Goal: Task Accomplishment & Management: Complete application form

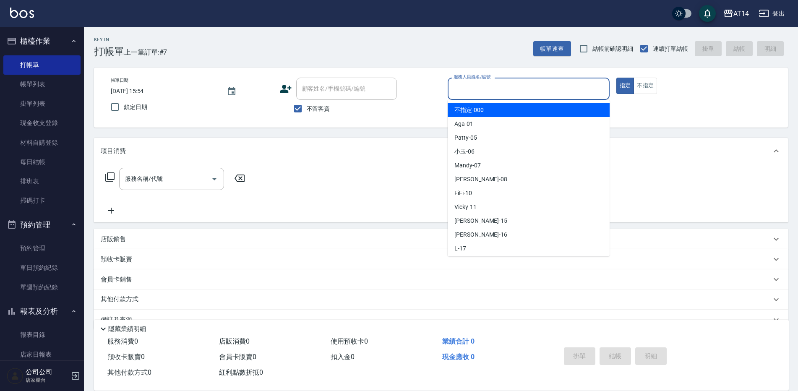
click at [523, 86] on input "服務人員姓名/編號" at bounding box center [529, 88] width 154 height 15
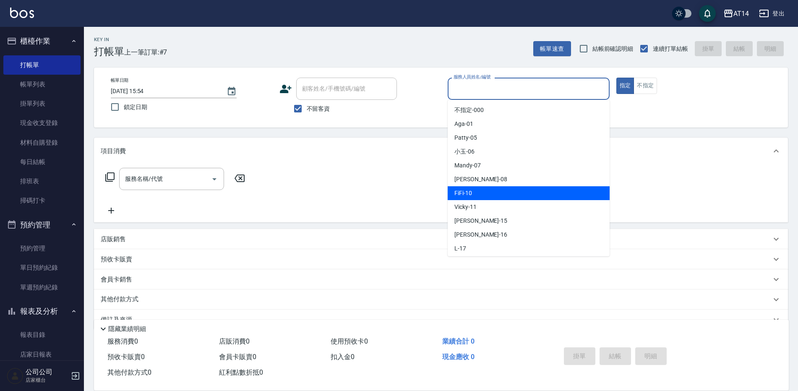
click at [482, 189] on div "FiFi -10" at bounding box center [529, 193] width 162 height 14
type input "FiFi-10"
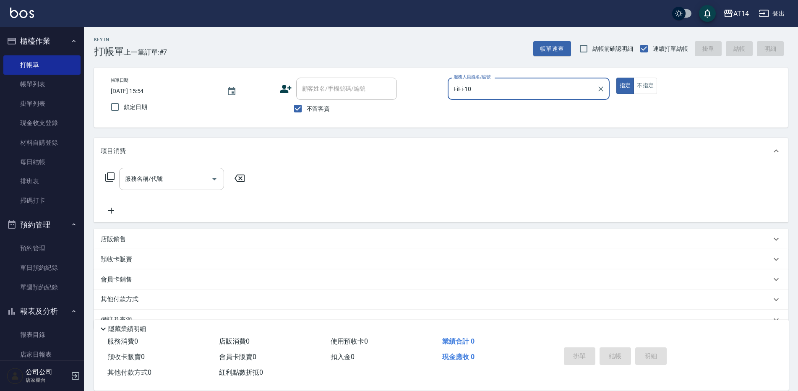
click at [150, 185] on input "服務名稱/代號" at bounding box center [165, 179] width 85 height 15
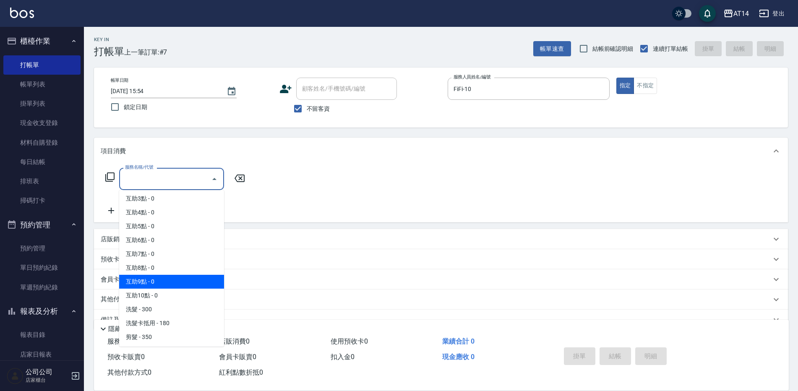
scroll to position [42, 0]
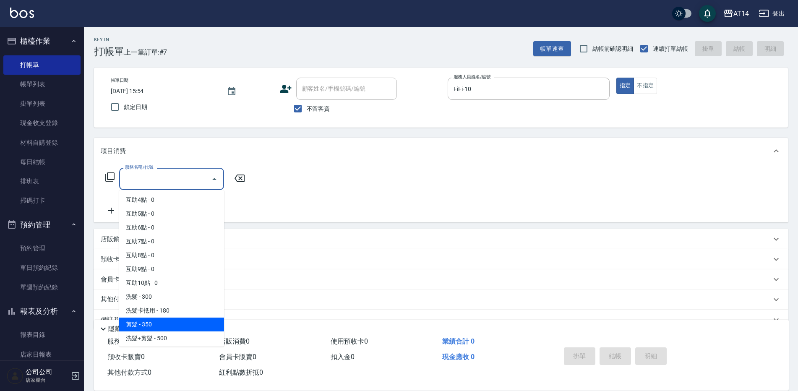
drag, startPoint x: 170, startPoint y: 319, endPoint x: 176, endPoint y: 315, distance: 7.0
click at [176, 315] on ul "互助1點 - 0 互助2點 - 0 互助3點 - 0 互助4點 - 0 互助5點 - 0 互助6點 - 0 互助7點 - 0 互助8點 - 0 互助9點 - …" at bounding box center [171, 268] width 105 height 157
click at [173, 321] on span "剪髮 - 350" at bounding box center [171, 325] width 105 height 14
type input "剪髮(021)"
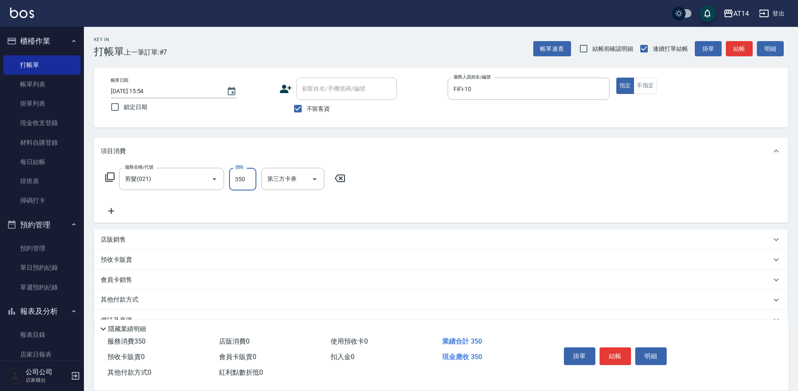
drag, startPoint x: 245, startPoint y: 180, endPoint x: 235, endPoint y: 188, distance: 12.2
click at [245, 180] on input "350" at bounding box center [242, 179] width 27 height 23
type input "400"
click at [605, 350] on button "結帳" at bounding box center [615, 357] width 31 height 18
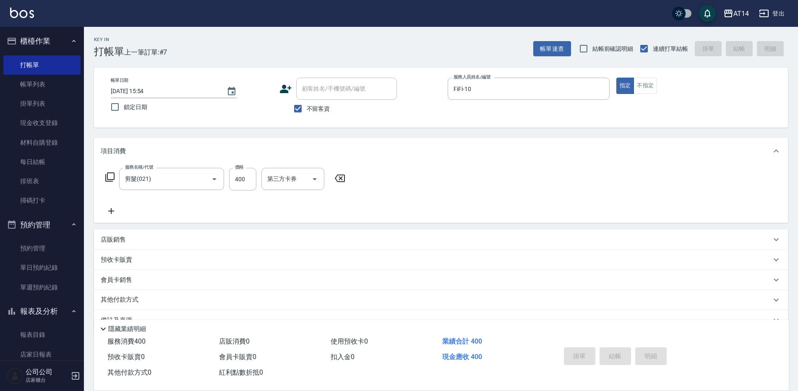
type input "[DATE] 16:56"
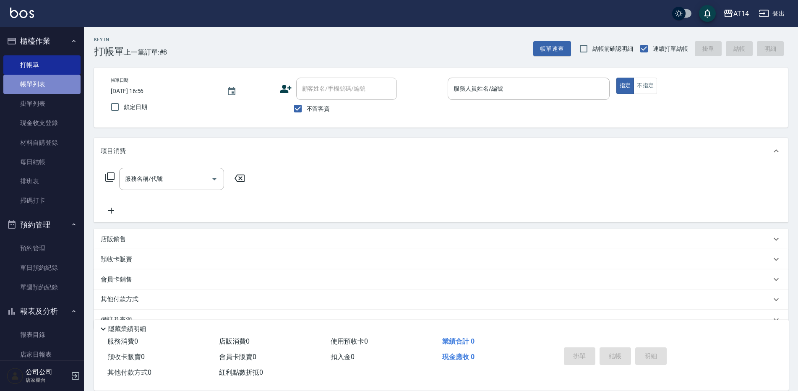
click at [54, 84] on link "帳單列表" at bounding box center [41, 84] width 77 height 19
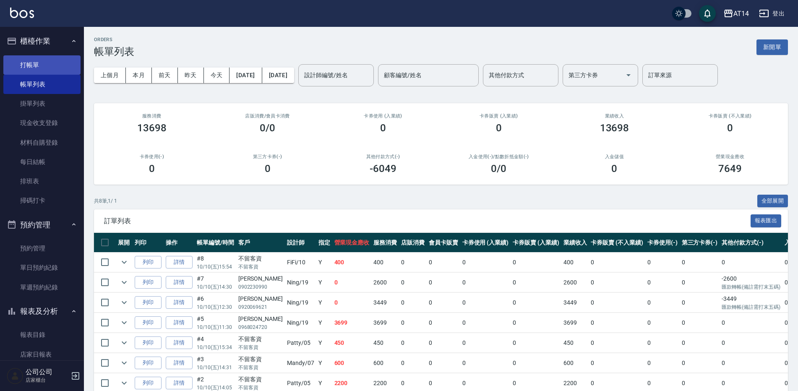
click at [59, 66] on link "打帳單" at bounding box center [41, 64] width 77 height 19
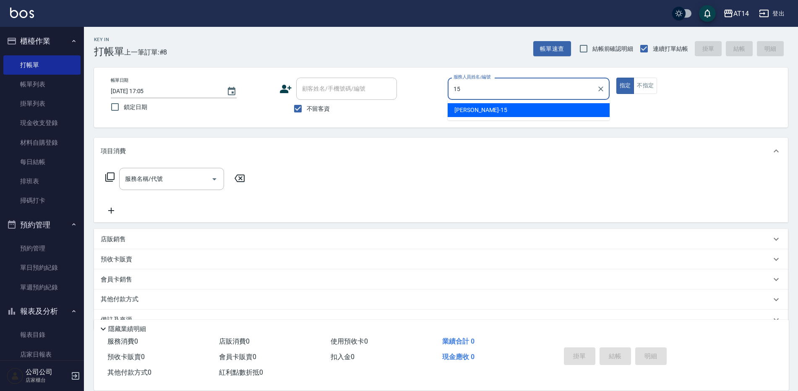
type input "15"
type button "true"
type input "Dora-15"
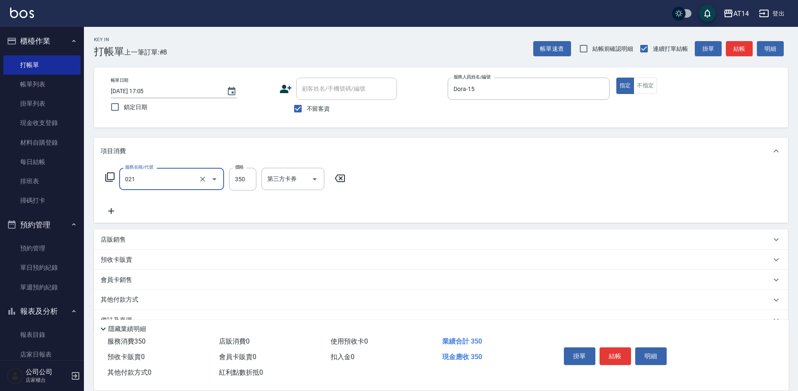
type input "剪髮(021)"
click at [238, 181] on input "350" at bounding box center [242, 179] width 27 height 23
type input "400"
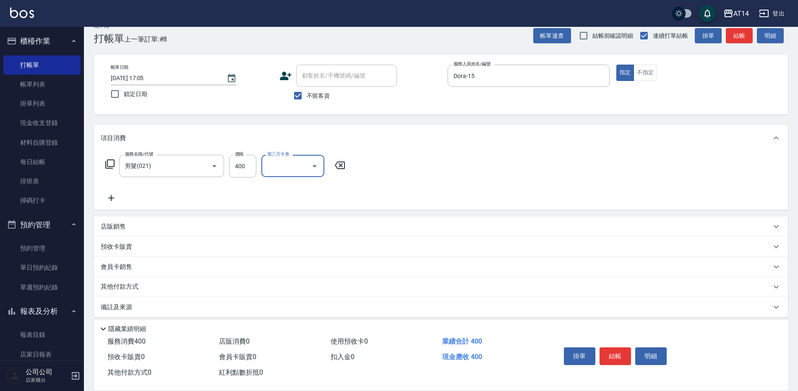
scroll to position [20, 0]
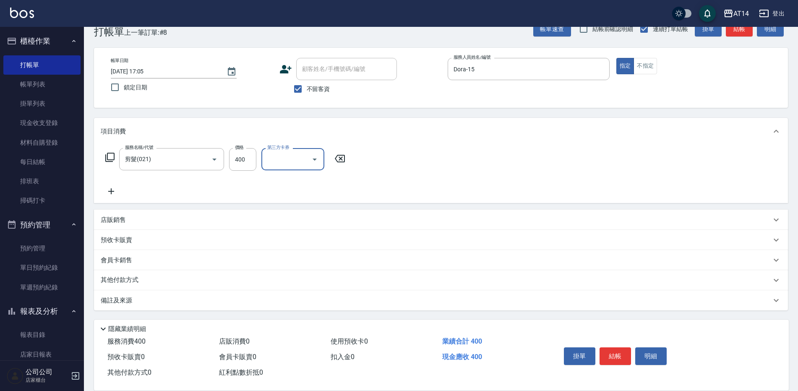
click at [240, 292] on div "備註及來源" at bounding box center [441, 300] width 694 height 20
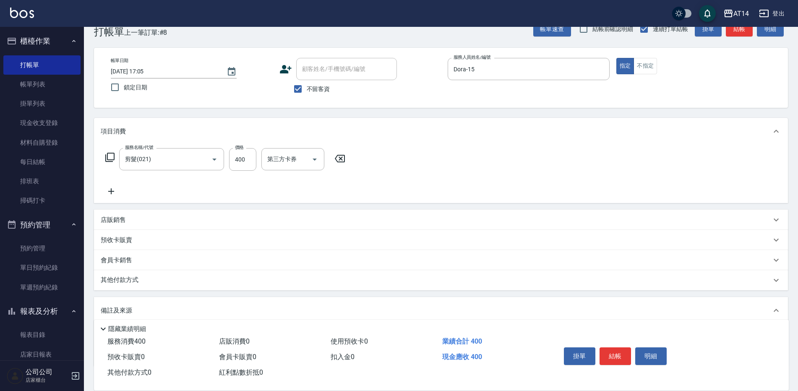
scroll to position [62, 0]
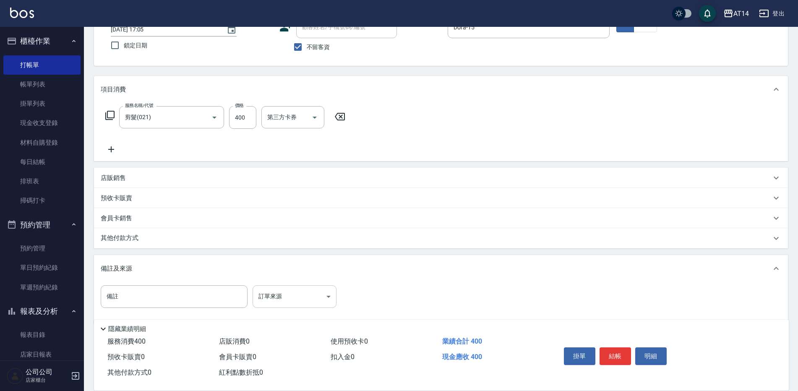
click at [266, 292] on body "AT14 登出 櫃檯作業 打帳單 帳單列表 掛單列表 現金收支登錄 材料自購登錄 每日結帳 排班表 掃碼打卡 預約管理 預約管理 單日預約紀錄 單週預約紀錄 …" at bounding box center [399, 171] width 798 height 467
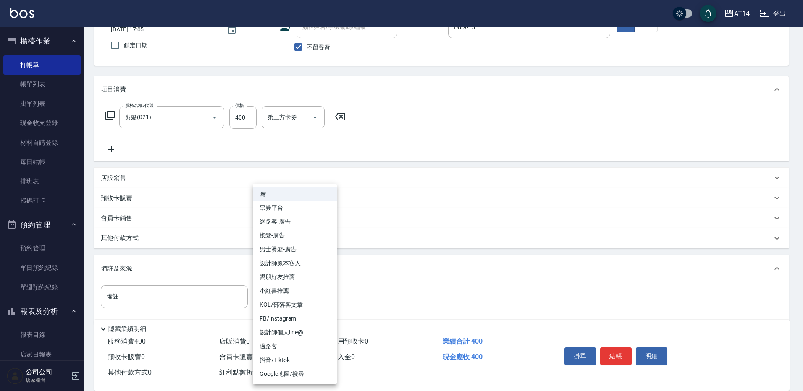
click at [296, 264] on li "設計師原本客人" at bounding box center [295, 263] width 84 height 14
type input "設計師原本客人"
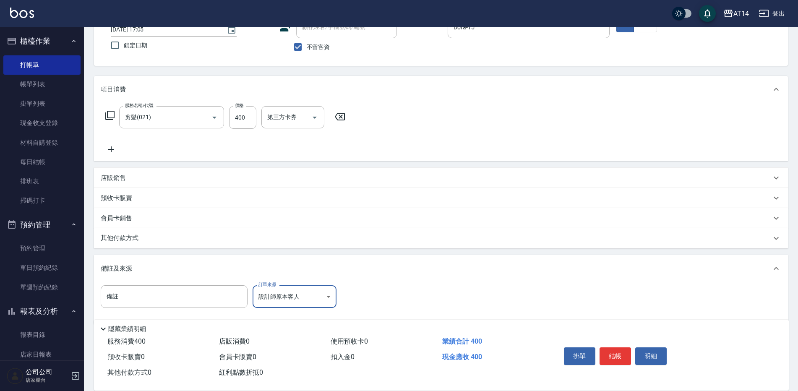
click at [621, 358] on button "結帳" at bounding box center [615, 357] width 31 height 18
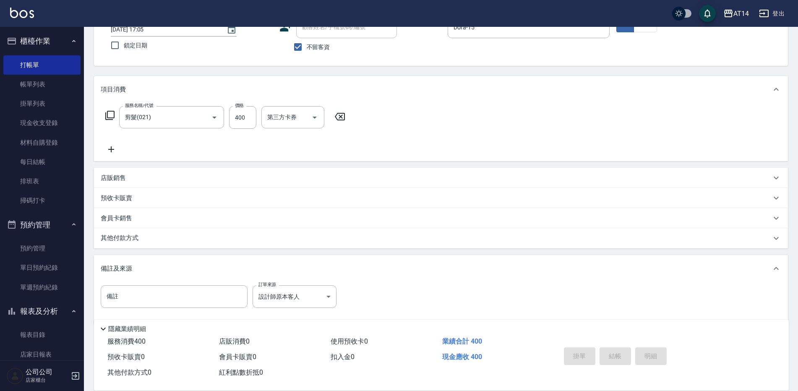
type input "[DATE] 17:06"
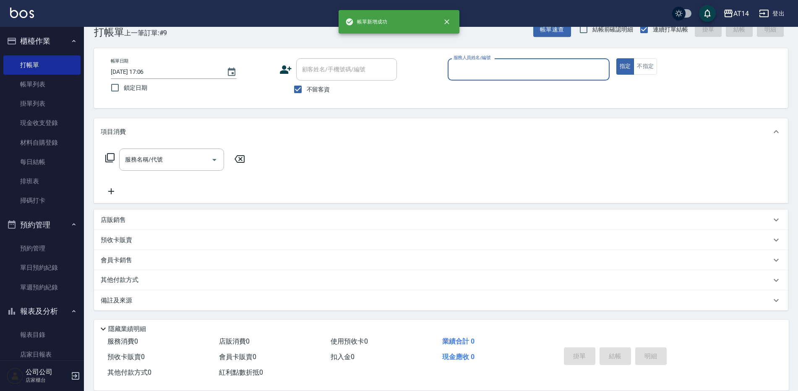
scroll to position [19, 0]
click at [464, 74] on input "服務人員姓名/編號" at bounding box center [529, 69] width 154 height 15
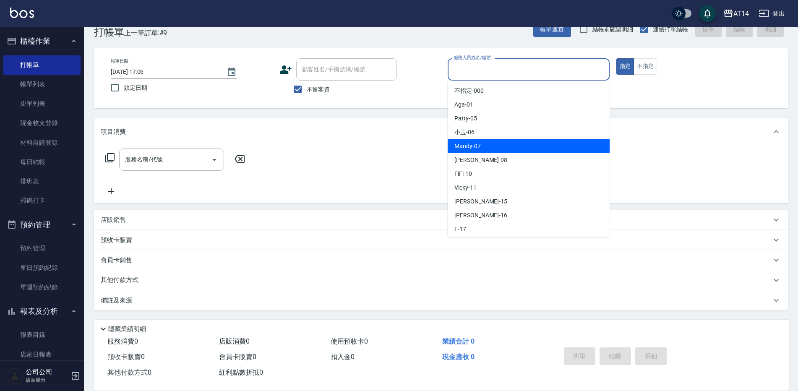
click at [460, 150] on span "Mandy -07" at bounding box center [468, 146] width 26 height 9
type input "Mandy-07"
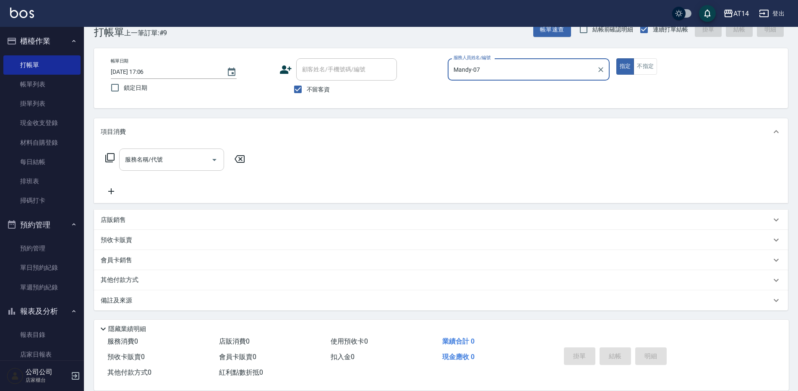
click at [198, 158] on input "服務名稱/代號" at bounding box center [165, 159] width 85 height 15
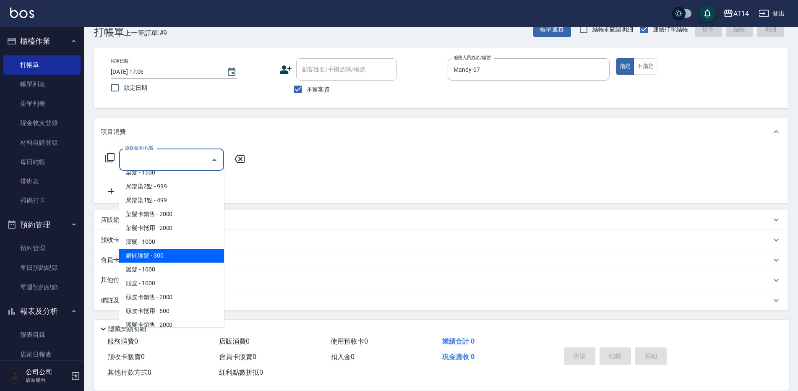
scroll to position [336, 0]
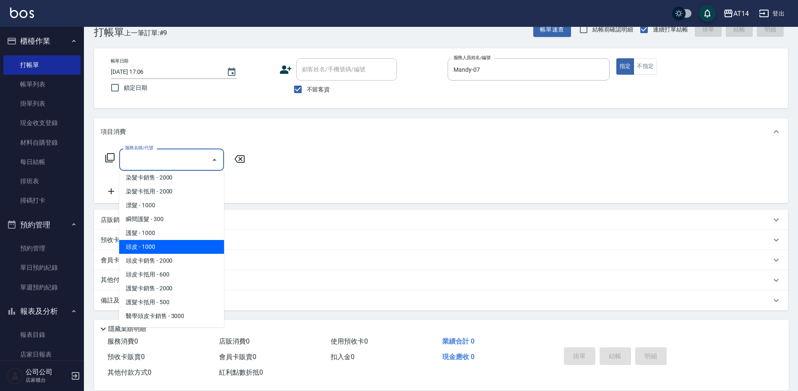
click at [167, 252] on span "頭皮 - 1000" at bounding box center [171, 247] width 105 height 14
type input "頭皮(052)"
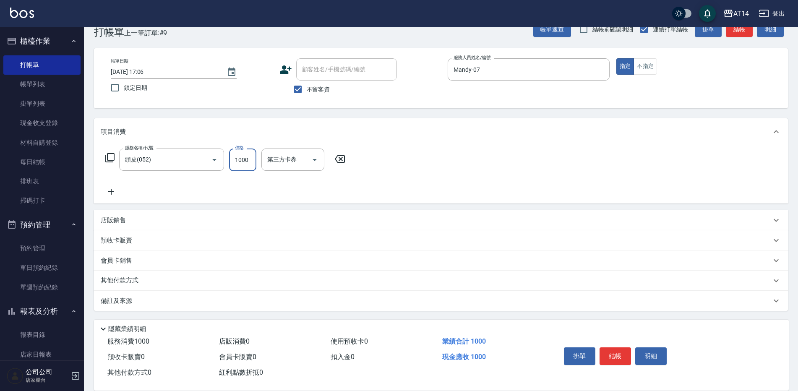
click at [251, 164] on input "1000" at bounding box center [242, 160] width 27 height 23
type input "500"
click at [115, 191] on icon at bounding box center [111, 192] width 21 height 10
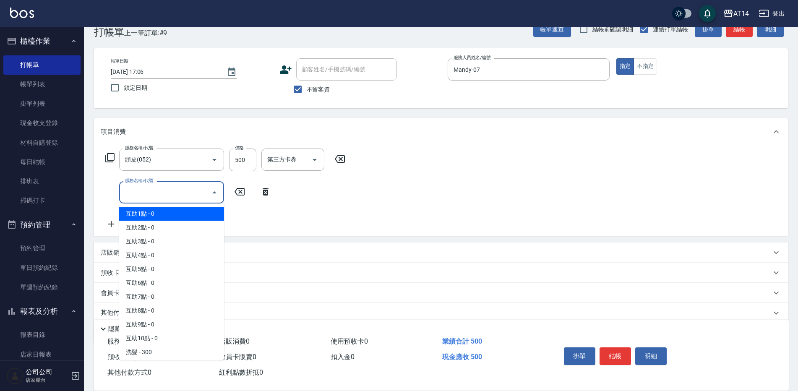
click at [134, 192] on input "服務名稱/代號" at bounding box center [165, 192] width 85 height 15
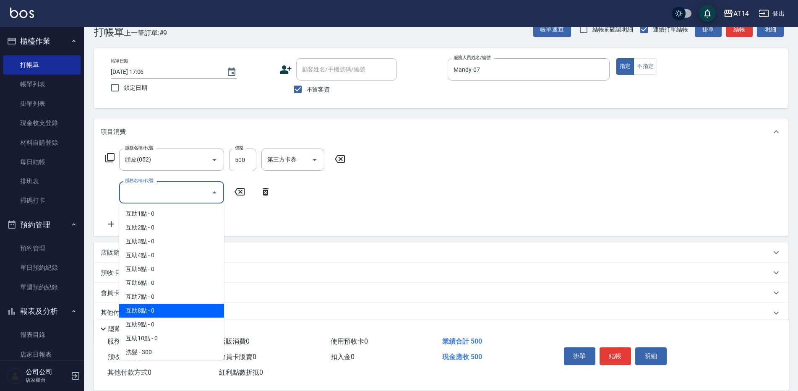
scroll to position [42, 0]
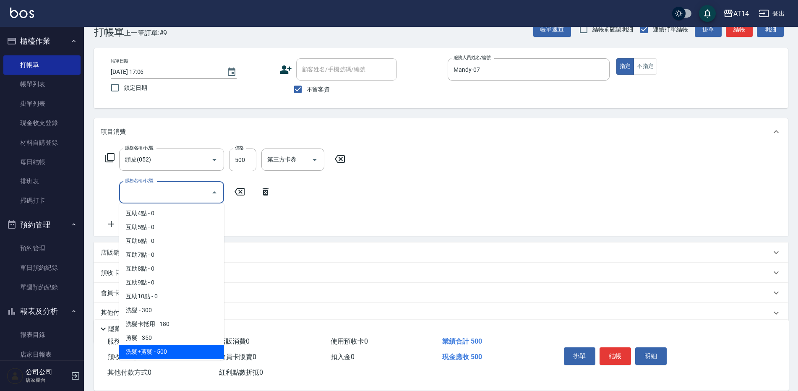
drag, startPoint x: 163, startPoint y: 349, endPoint x: 220, endPoint y: 288, distance: 83.8
click at [167, 347] on span "洗髮+剪髮 - 500" at bounding box center [171, 352] width 105 height 14
type input "洗髮+剪髮(022)"
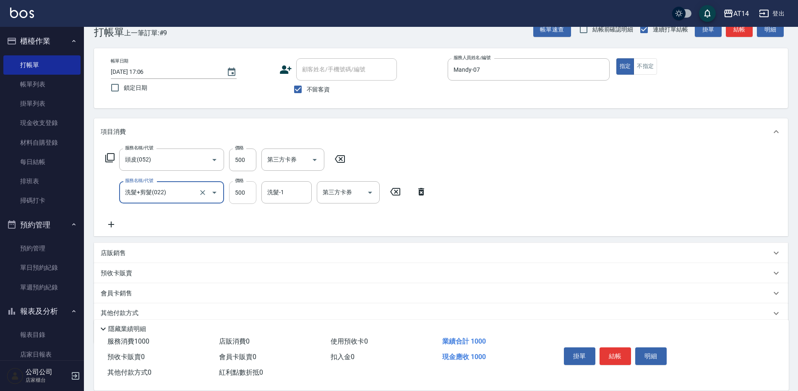
click at [247, 194] on input "500" at bounding box center [242, 192] width 27 height 23
type input "600"
click at [610, 353] on button "結帳" at bounding box center [615, 357] width 31 height 18
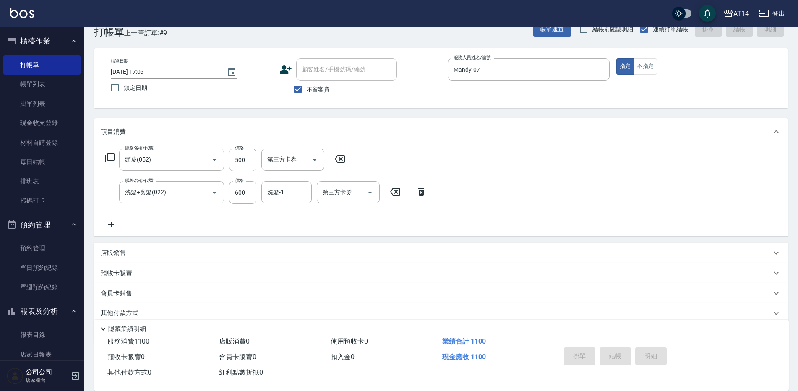
type input "[DATE] 17:09"
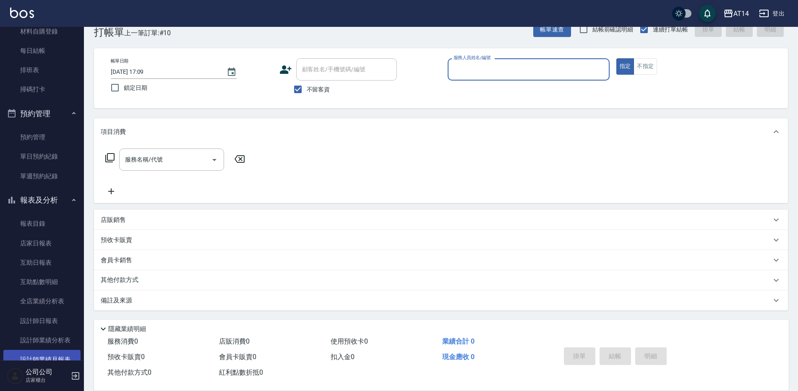
scroll to position [126, 0]
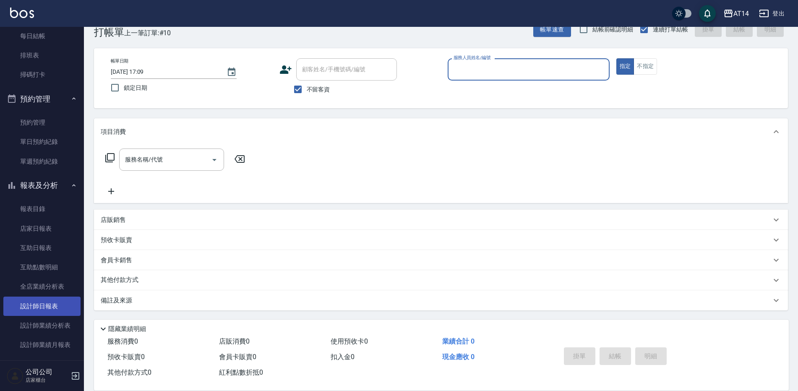
click at [49, 306] on link "設計師日報表" at bounding box center [41, 306] width 77 height 19
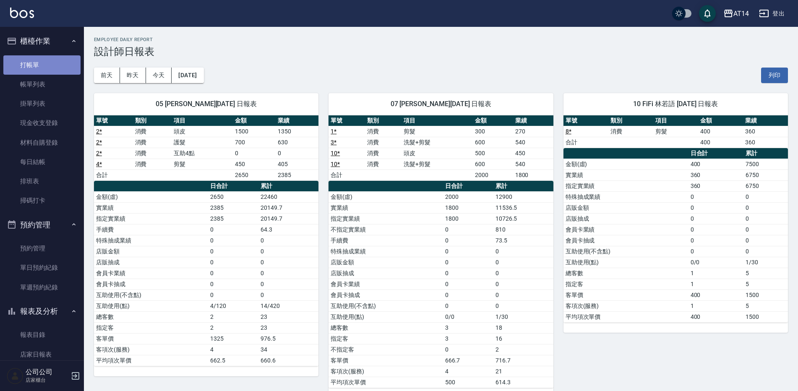
click at [52, 58] on link "打帳單" at bounding box center [41, 64] width 77 height 19
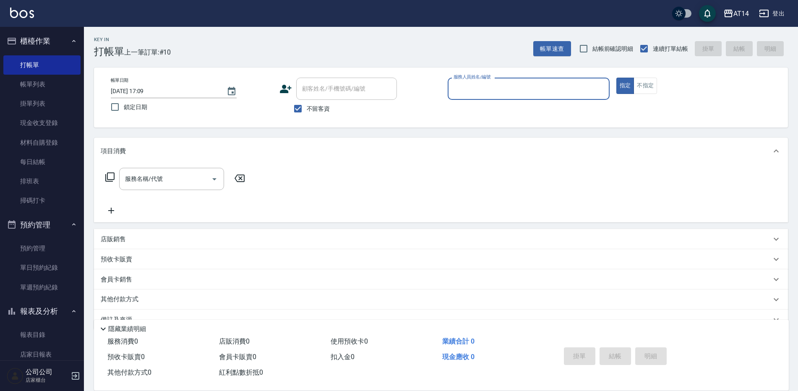
click at [510, 93] on input "服務人員姓名/編號" at bounding box center [529, 88] width 154 height 15
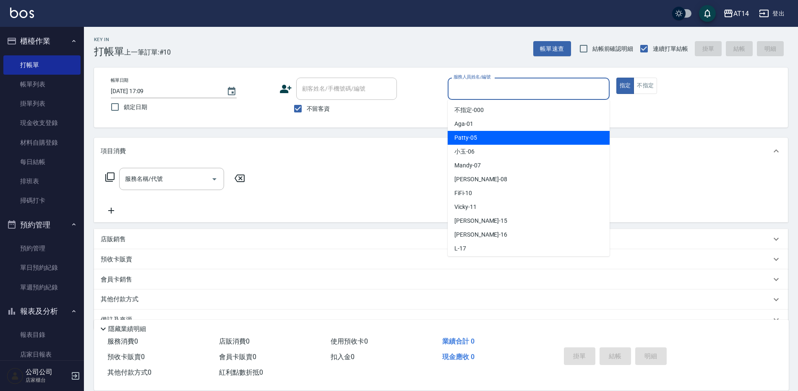
click at [482, 141] on div "Patty -05" at bounding box center [529, 138] width 162 height 14
type input "Patty-05"
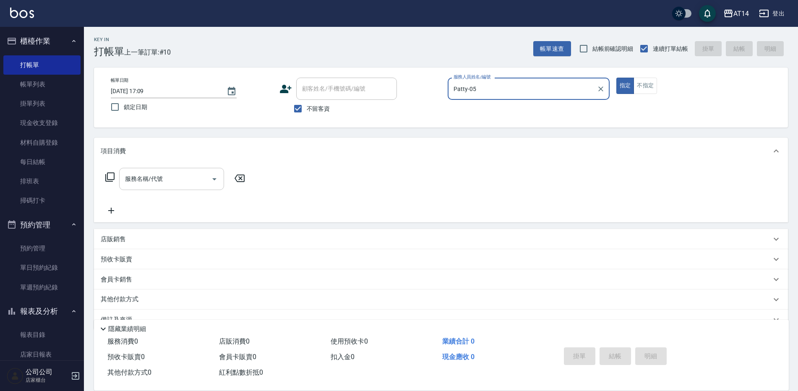
click at [205, 170] on div "服務名稱/代號" at bounding box center [171, 179] width 105 height 22
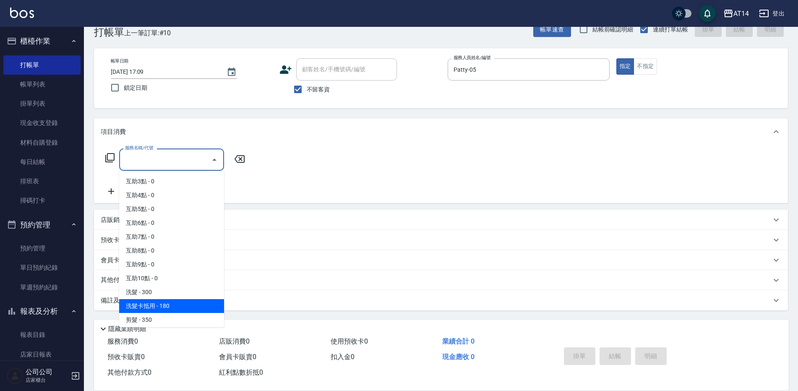
scroll to position [42, 0]
click at [154, 303] on span "剪髮 - 350" at bounding box center [171, 305] width 105 height 14
type input "剪髮(021)"
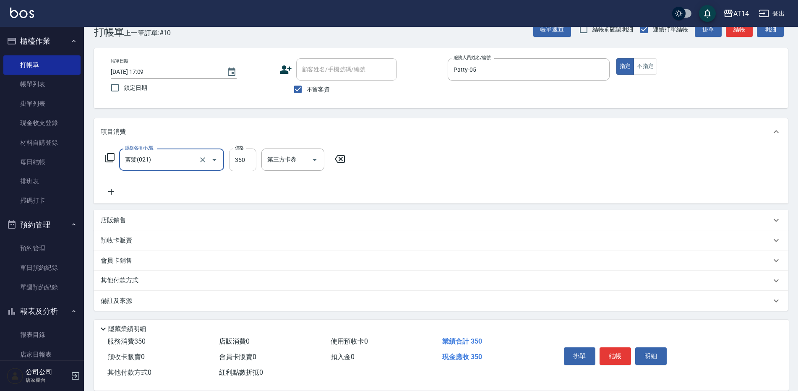
click at [239, 163] on input "350" at bounding box center [242, 160] width 27 height 23
type input "450"
click at [616, 355] on button "結帳" at bounding box center [615, 357] width 31 height 18
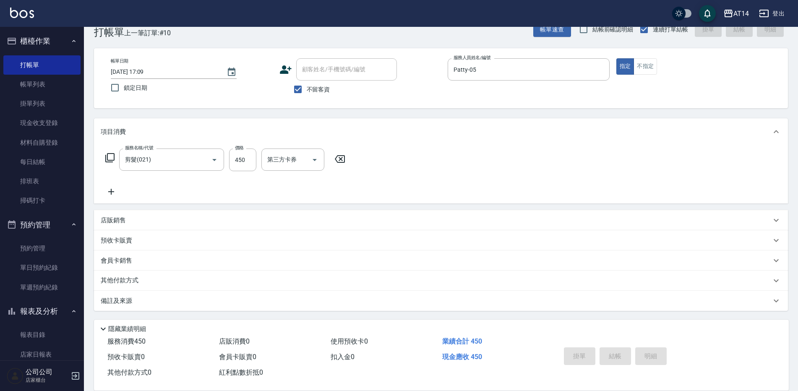
type input "[DATE] 17:30"
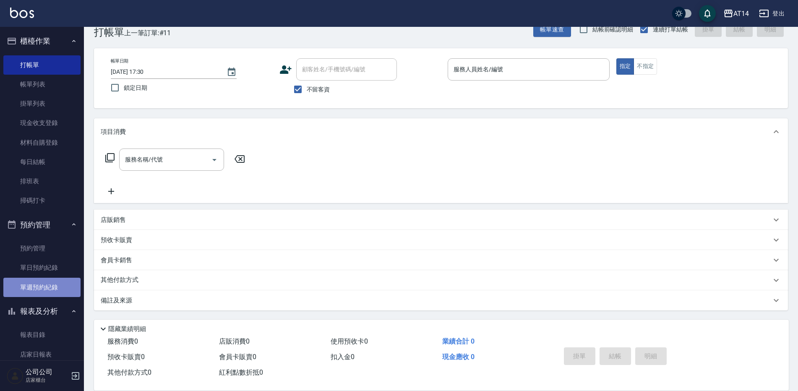
click at [47, 290] on link "單週預約紀錄" at bounding box center [41, 287] width 77 height 19
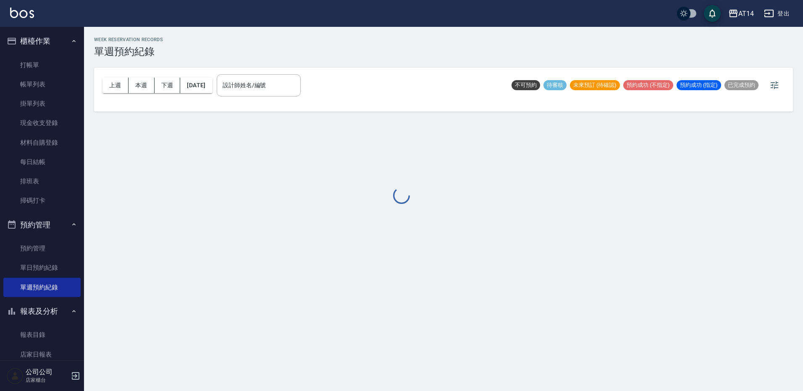
click at [275, 83] on div at bounding box center [401, 195] width 803 height 391
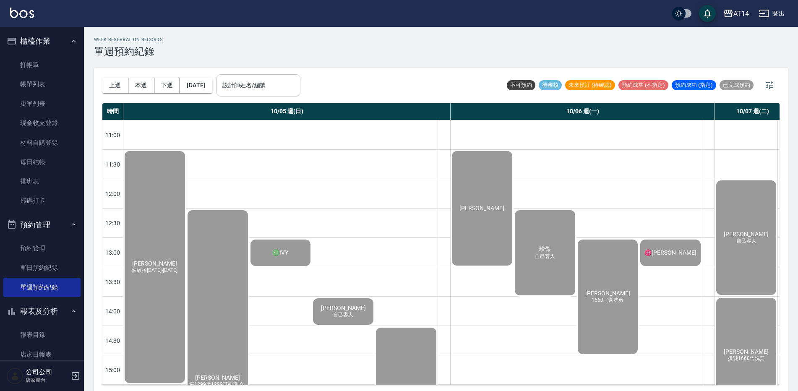
click at [273, 89] on div "設計師姓名/編號 設計師姓名/編號" at bounding box center [259, 85] width 84 height 22
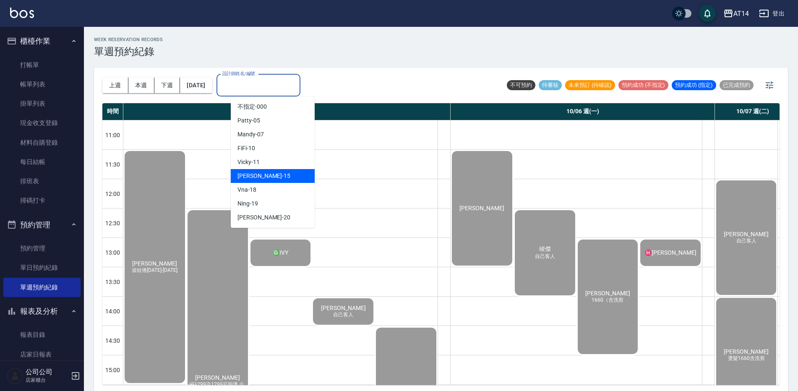
click at [287, 175] on div "Dora -15" at bounding box center [273, 176] width 84 height 14
type input "Dora-15"
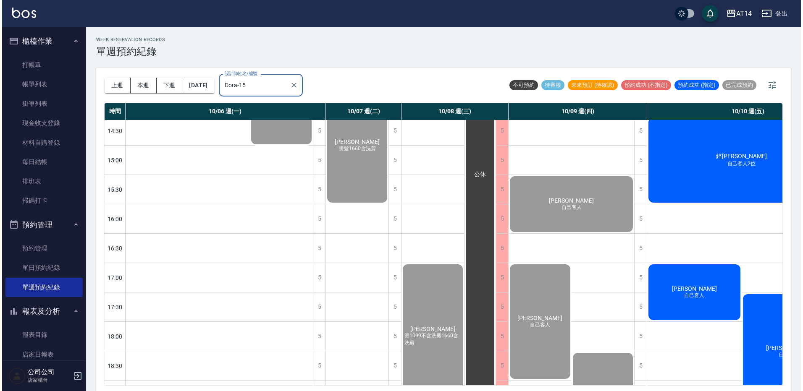
scroll to position [210, 143]
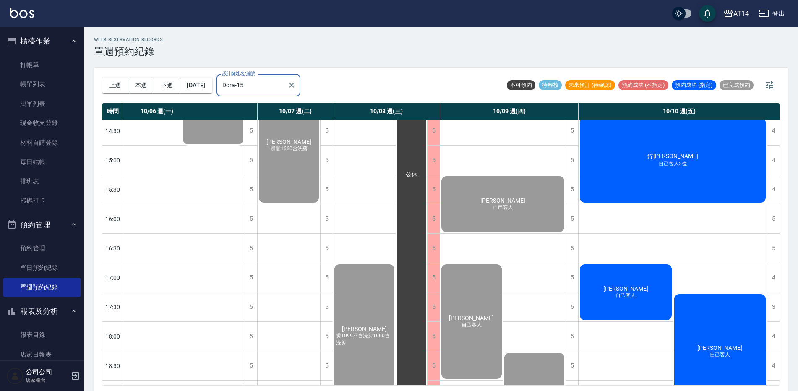
click at [659, 282] on div "[PERSON_NAME] 自己客人" at bounding box center [626, 292] width 94 height 58
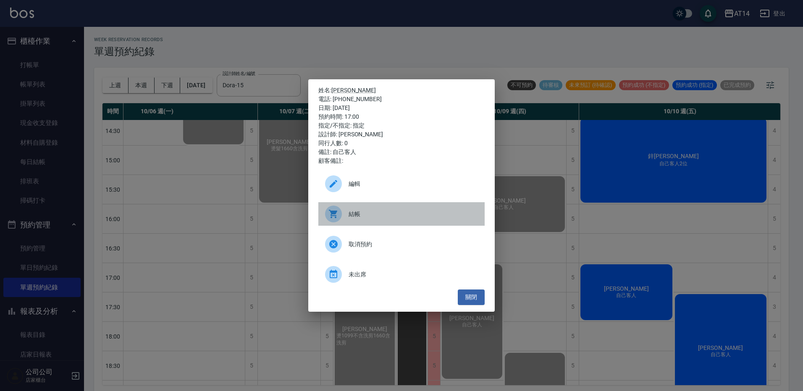
click at [422, 210] on span "結帳" at bounding box center [412, 214] width 129 height 9
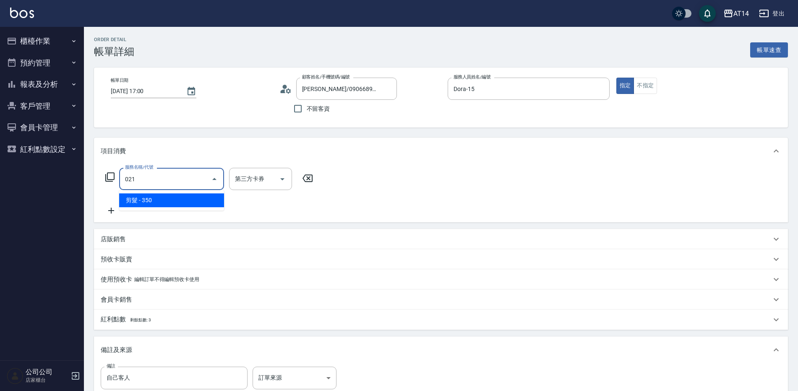
type input "剪髮(021)"
type input "1"
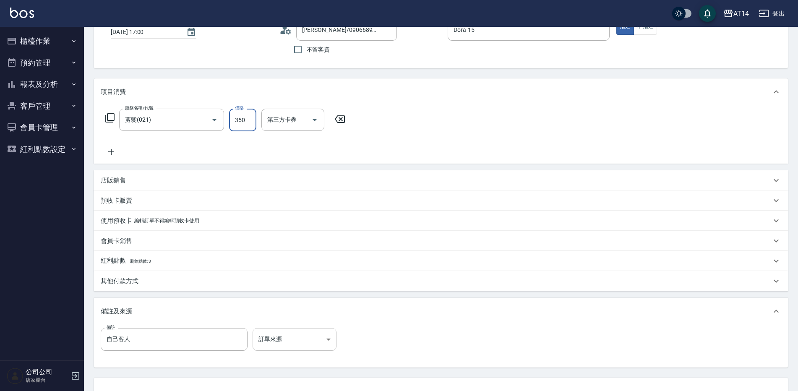
scroll to position [42, 0]
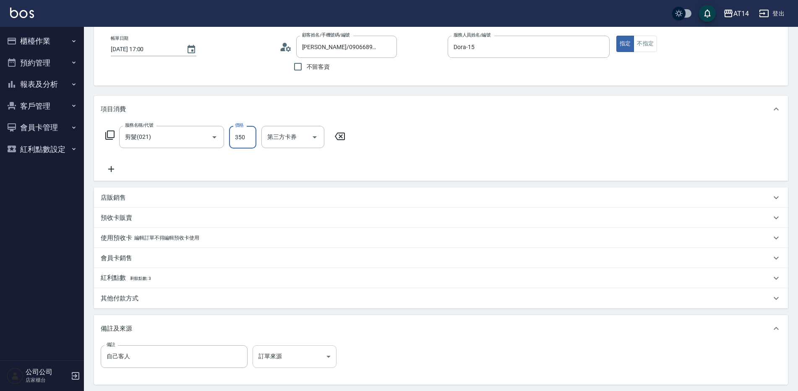
click at [299, 368] on body "AT14 登出 櫃檯作業 打帳單 帳單列表 掛單列表 現金收支登錄 材料自購登錄 每日結帳 排班表 掃碼打卡 預約管理 預約管理 單日預約紀錄 單週預約紀錄 …" at bounding box center [399, 215] width 798 height 514
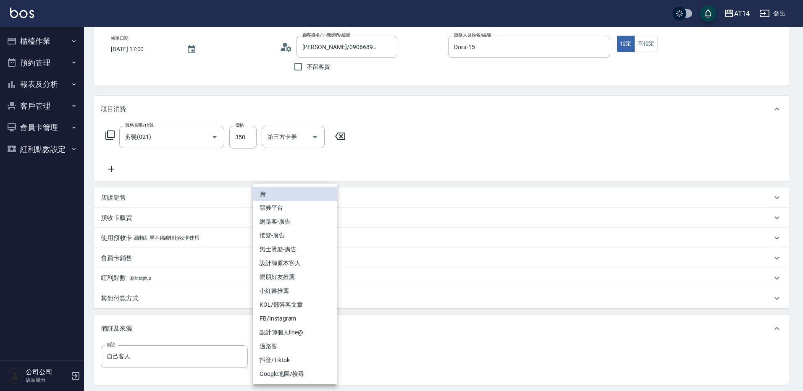
click at [303, 268] on li "設計師原本客人" at bounding box center [295, 263] width 84 height 14
type input "設計師原本客人"
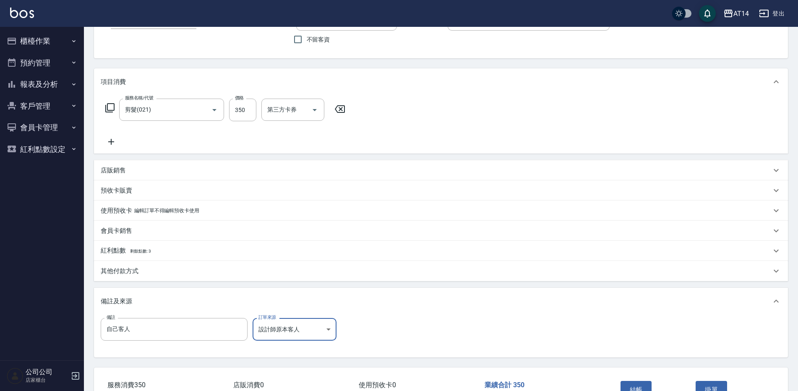
scroll to position [84, 0]
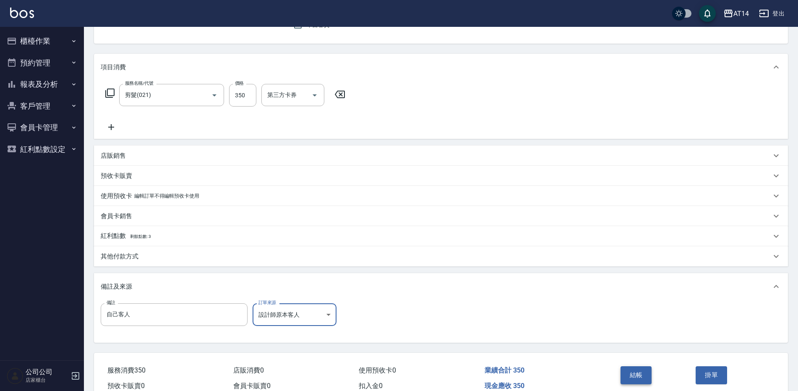
click at [641, 372] on button "結帳" at bounding box center [636, 375] width 31 height 18
